Goal: Task Accomplishment & Management: Use online tool/utility

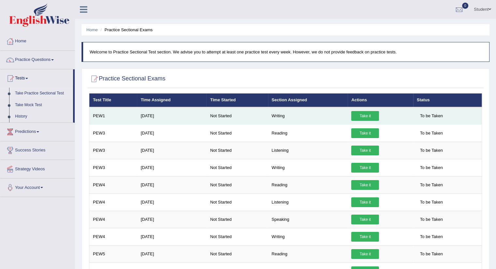
click at [367, 112] on link "Take it" at bounding box center [365, 116] width 28 height 10
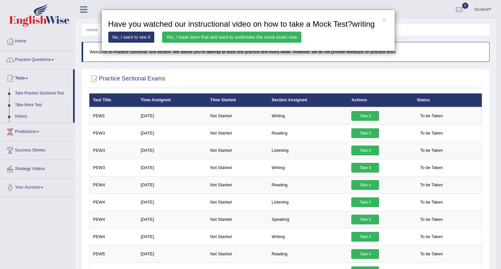
click at [201, 36] on link "Yes, I have seen that and want to undertake the mock exam now" at bounding box center [231, 37] width 139 height 11
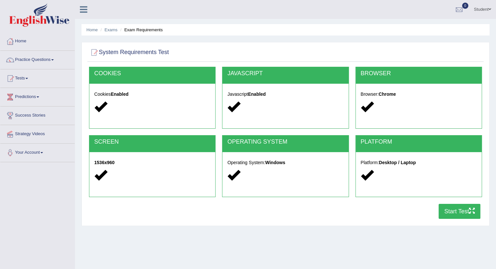
click at [452, 209] on button "Start Test" at bounding box center [460, 211] width 42 height 15
